Goal: Transaction & Acquisition: Purchase product/service

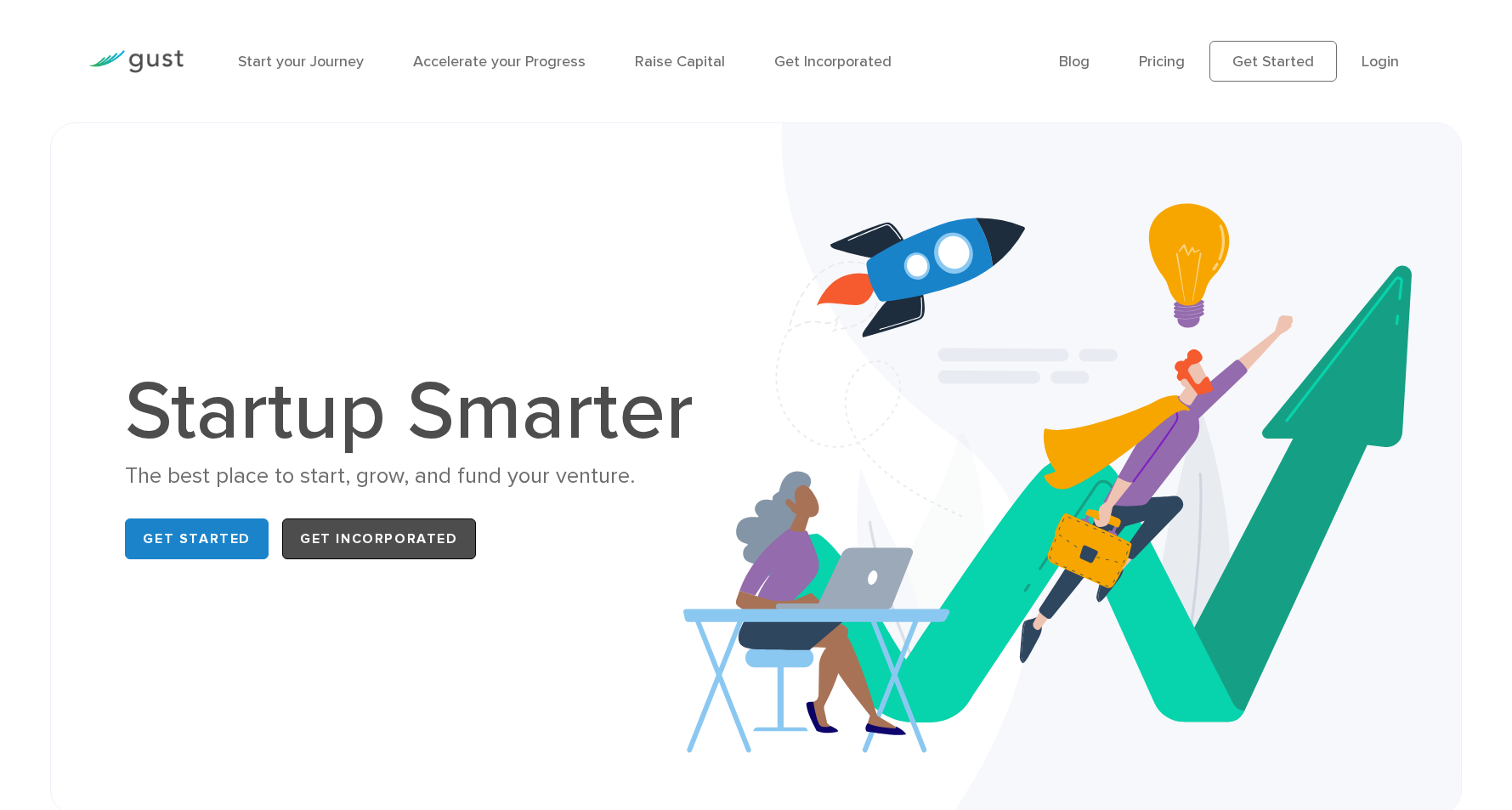
click at [364, 540] on link "Get Incorporated" at bounding box center [379, 538] width 193 height 41
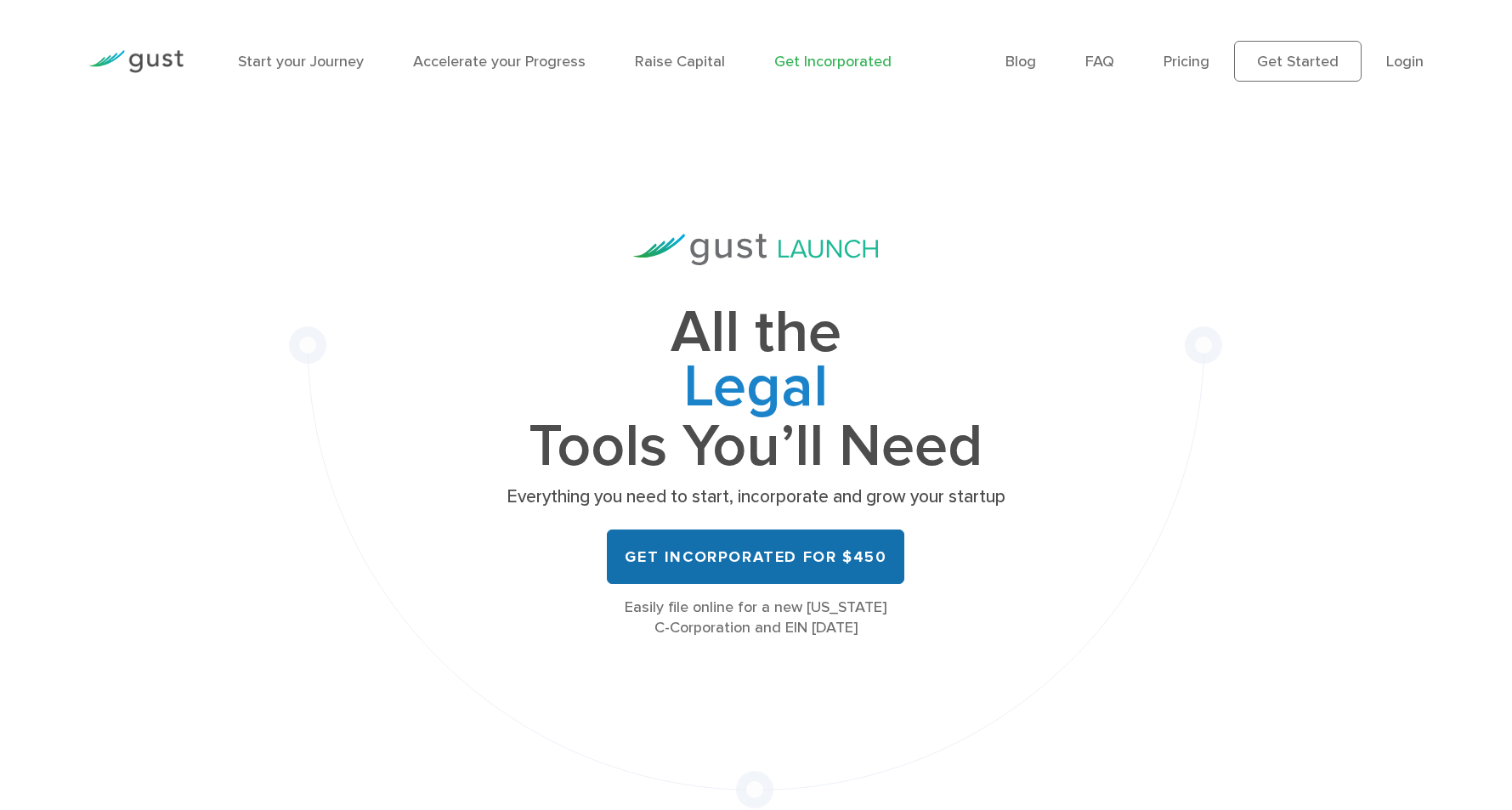
click at [836, 555] on link "Get Incorporated for $450" at bounding box center [756, 556] width 298 height 55
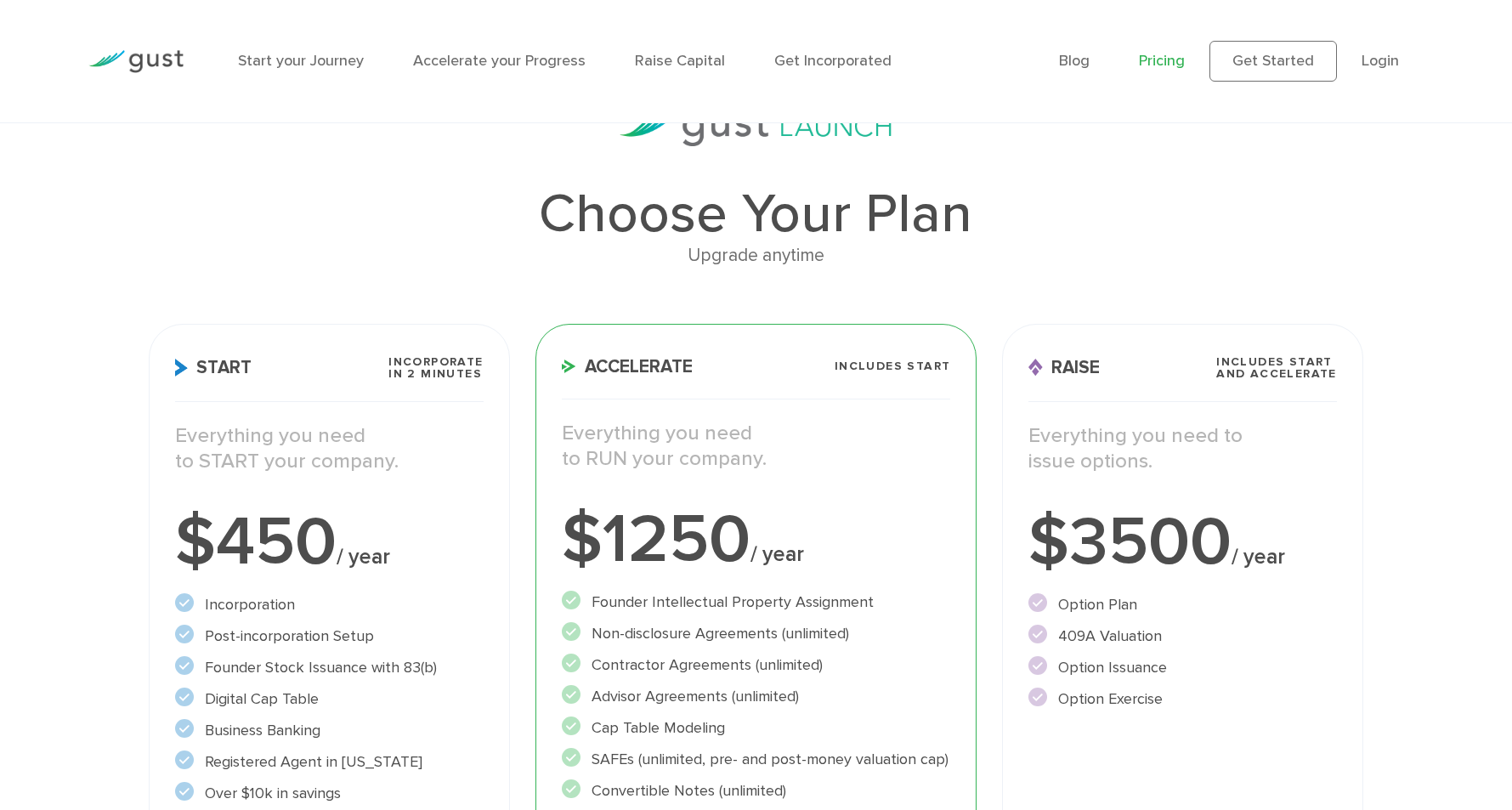
scroll to position [230, 0]
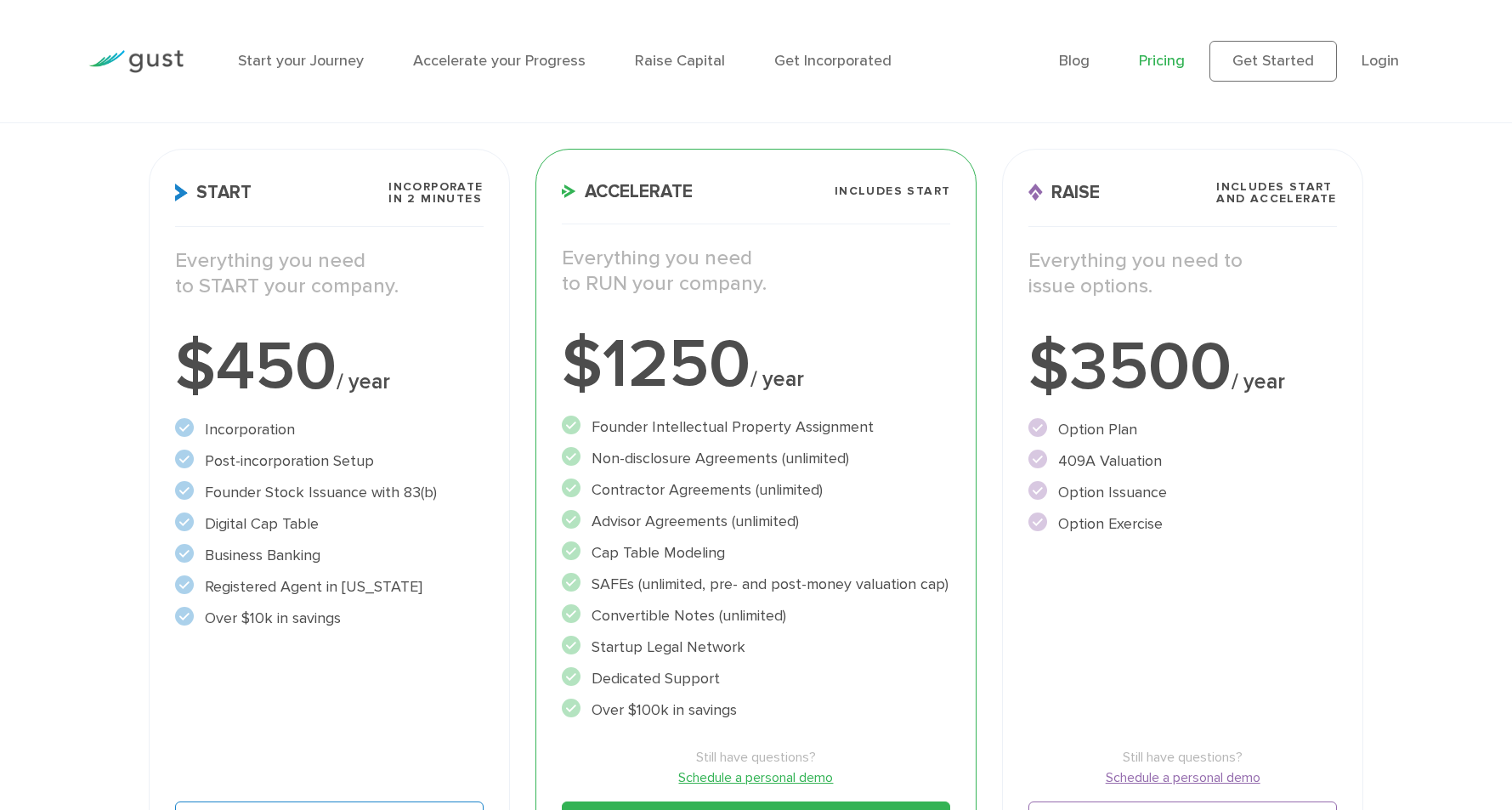
click at [406, 389] on div "$450 / year" at bounding box center [328, 367] width 307 height 68
click at [392, 261] on p "Everything you need to START your company." at bounding box center [328, 273] width 307 height 51
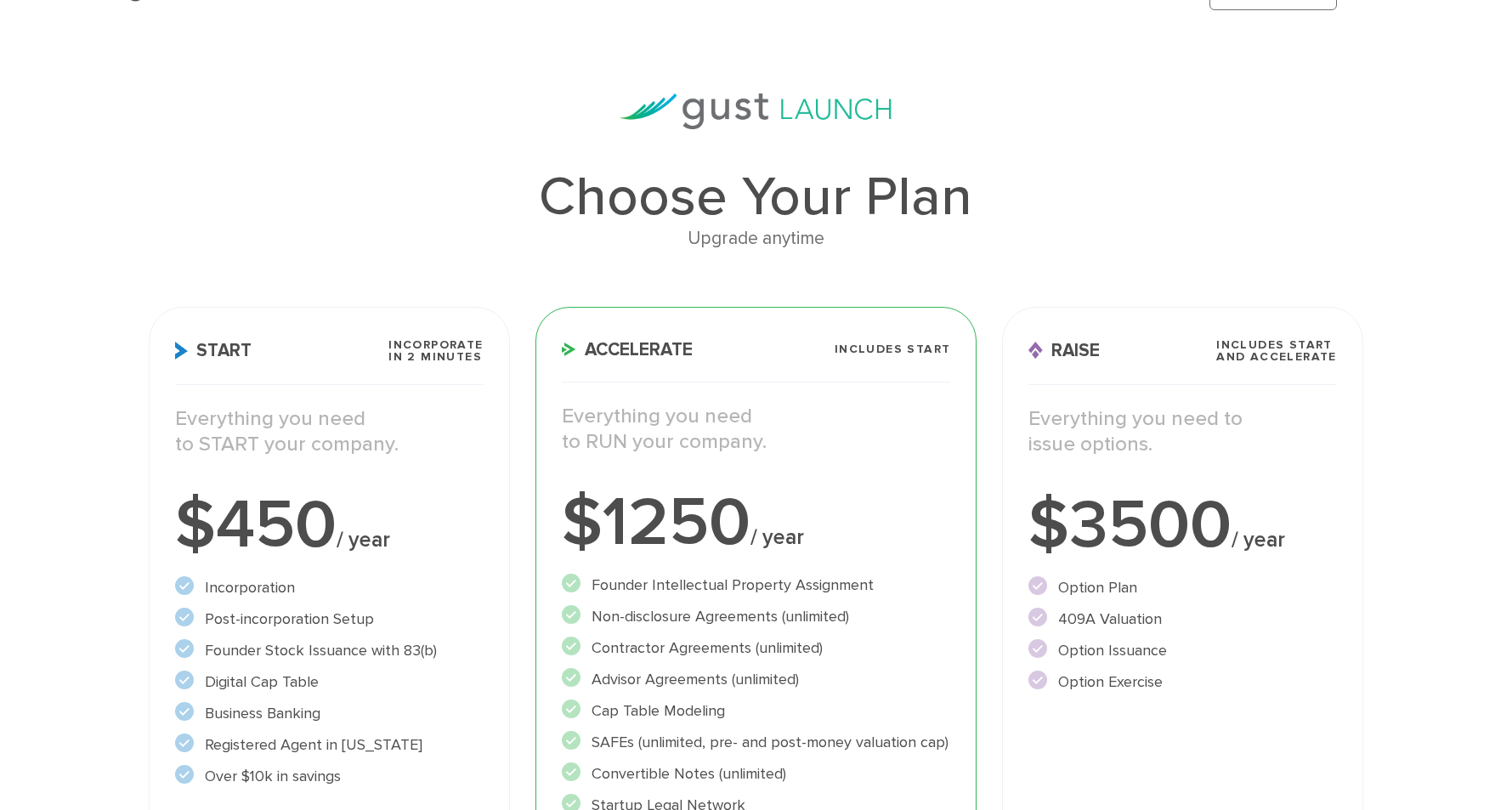
scroll to position [0, 0]
